Goal: Task Accomplishment & Management: Manage account settings

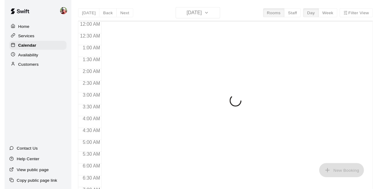
scroll to position [317, 0]
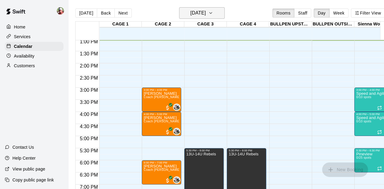
click at [213, 14] on icon "button" at bounding box center [210, 12] width 5 height 7
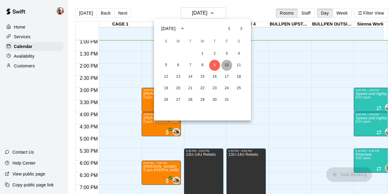
click at [225, 63] on button "10" at bounding box center [226, 65] width 11 height 11
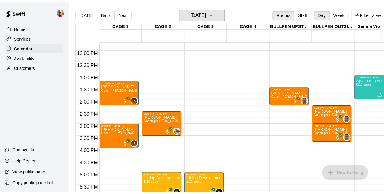
scroll to position [283, 0]
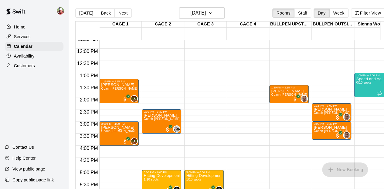
click at [32, 56] on p "Availability" at bounding box center [24, 56] width 21 height 6
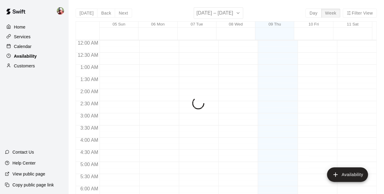
scroll to position [317, 0]
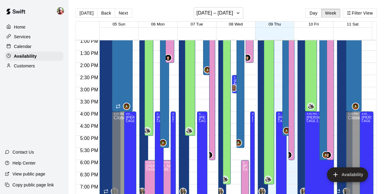
click at [316, 24] on span "10 Fri" at bounding box center [313, 24] width 10 height 5
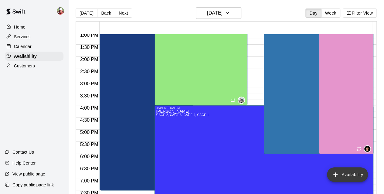
click at [349, 173] on button "Availability" at bounding box center [347, 174] width 41 height 15
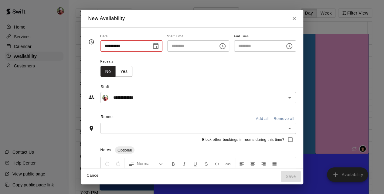
type input "**********"
type input "********"
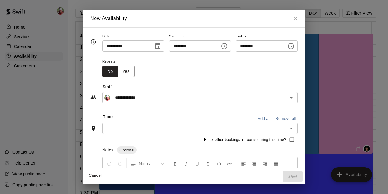
click at [154, 48] on icon "Choose date, selected date is Oct 10, 2025" at bounding box center [157, 45] width 7 height 7
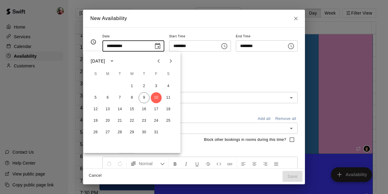
drag, startPoint x: 152, startPoint y: 48, endPoint x: 185, endPoint y: 52, distance: 33.6
click at [185, 52] on div "**********" at bounding box center [193, 44] width 207 height 25
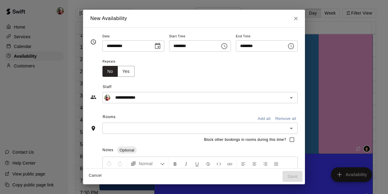
click at [228, 46] on icon "Choose time, selected time is 12:00 AM" at bounding box center [224, 45] width 7 height 7
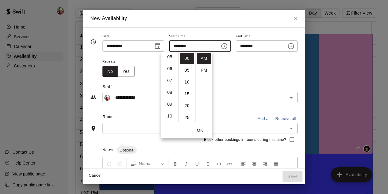
scroll to position [73, 0]
click at [170, 115] on li "11" at bounding box center [170, 115] width 15 height 11
type input "********"
click at [197, 128] on button "OK" at bounding box center [199, 130] width 19 height 11
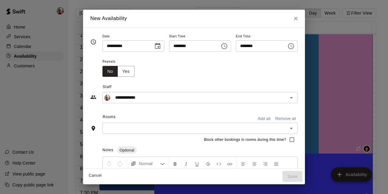
click at [294, 48] on icon "Choose time, selected time is 11:30 AM" at bounding box center [291, 46] width 6 height 6
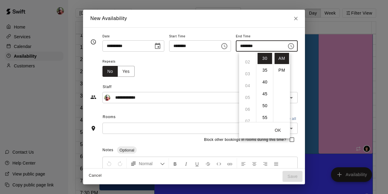
scroll to position [0, 0]
click at [249, 57] on ul "12 01 02 03 04 05 06 07 08 09 10 11" at bounding box center [247, 87] width 17 height 70
click at [281, 70] on li "PM" at bounding box center [282, 70] width 15 height 11
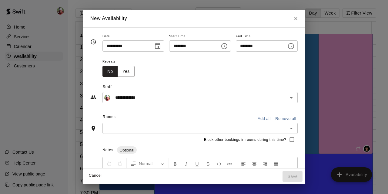
scroll to position [93, 0]
click at [270, 48] on input "********" at bounding box center [259, 45] width 47 height 11
type input "********"
click at [272, 55] on div "**********" at bounding box center [193, 44] width 207 height 25
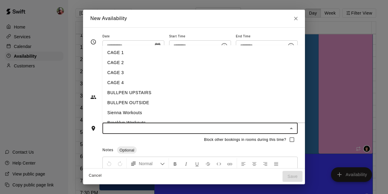
click at [169, 126] on input "text" at bounding box center [195, 128] width 182 height 8
click at [102, 73] on li "CAGE 3" at bounding box center [216, 73] width 229 height 10
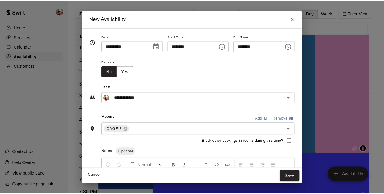
scroll to position [12, 0]
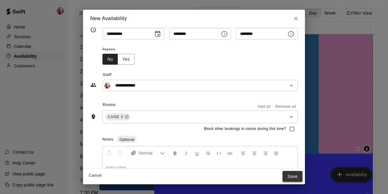
click at [303, 176] on button "Save" at bounding box center [293, 176] width 20 height 11
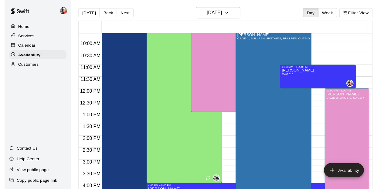
scroll to position [234, 0]
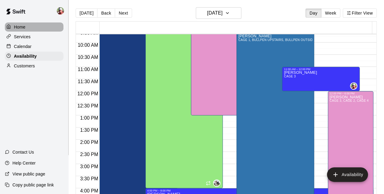
click at [23, 26] on p "Home" at bounding box center [20, 27] width 12 height 6
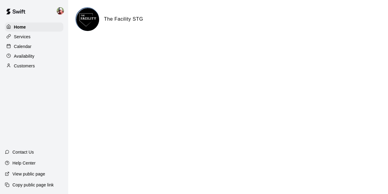
click at [22, 51] on div "Calendar" at bounding box center [34, 46] width 59 height 9
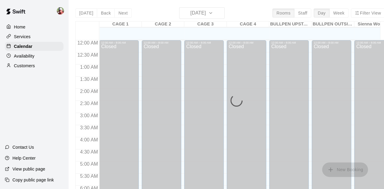
scroll to position [318, 0]
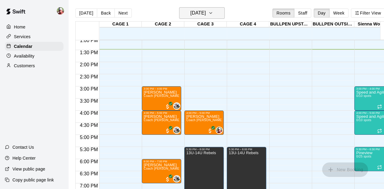
click at [213, 11] on icon "button" at bounding box center [210, 12] width 5 height 7
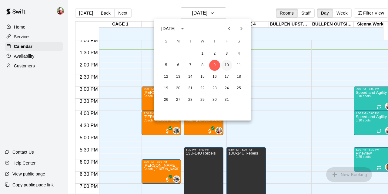
click at [228, 66] on button "10" at bounding box center [226, 65] width 11 height 11
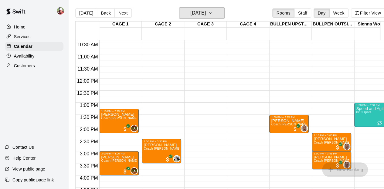
scroll to position [262, 0]
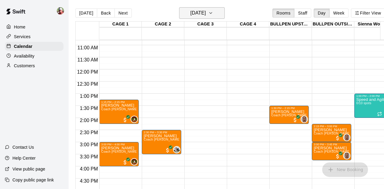
click at [222, 13] on button "[DATE]" at bounding box center [201, 13] width 45 height 12
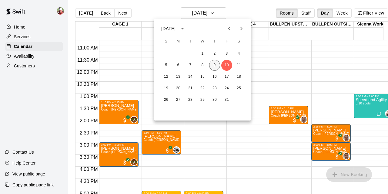
click at [216, 64] on button "9" at bounding box center [214, 65] width 11 height 11
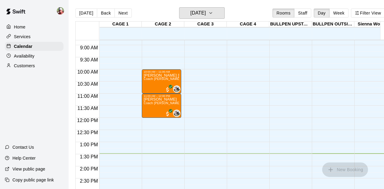
scroll to position [213, 0]
drag, startPoint x: 221, startPoint y: 12, endPoint x: 211, endPoint y: 15, distance: 11.0
click at [206, 15] on h6 "[DATE]" at bounding box center [197, 13] width 15 height 8
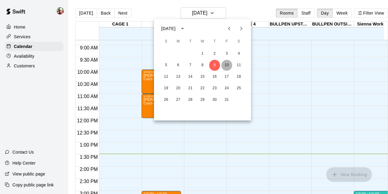
click at [227, 64] on button "10" at bounding box center [226, 65] width 11 height 11
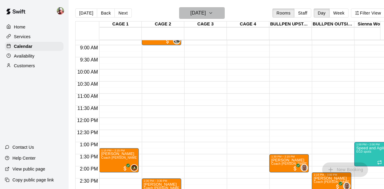
click at [213, 10] on icon "button" at bounding box center [210, 12] width 5 height 7
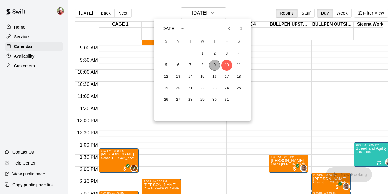
click at [215, 65] on button "9" at bounding box center [214, 65] width 11 height 11
